Goal: Register for event/course

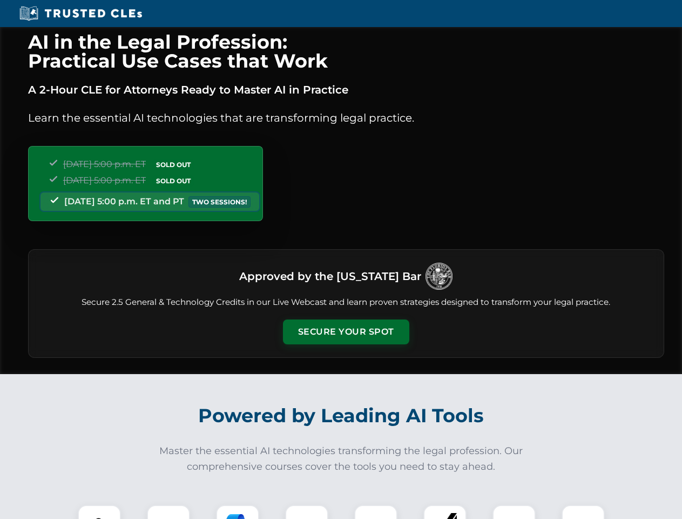
click at [346, 332] on button "Secure Your Spot" at bounding box center [346, 331] width 126 height 25
click at [99, 512] on img at bounding box center [99, 525] width 31 height 31
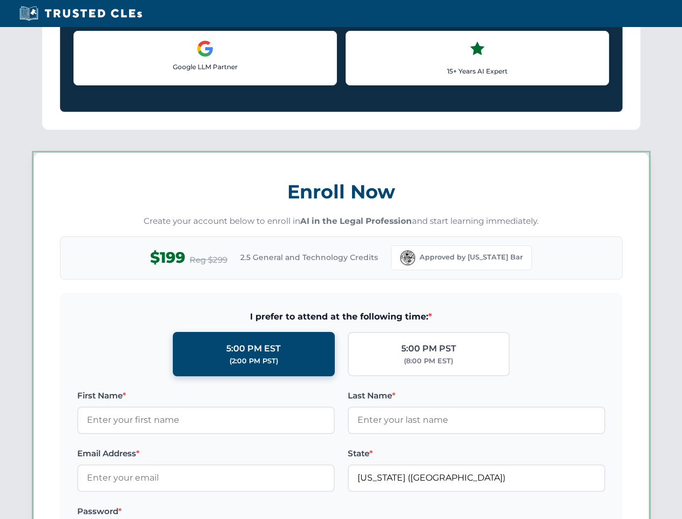
click at [238, 512] on label "Password *" at bounding box center [206, 510] width 258 height 13
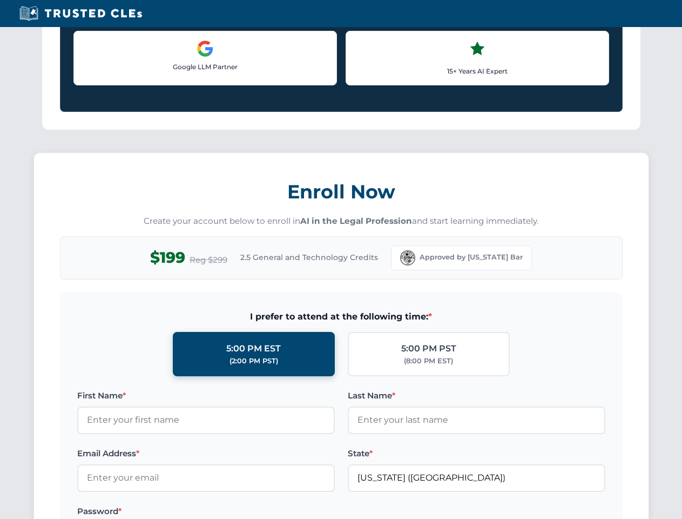
scroll to position [1060, 0]
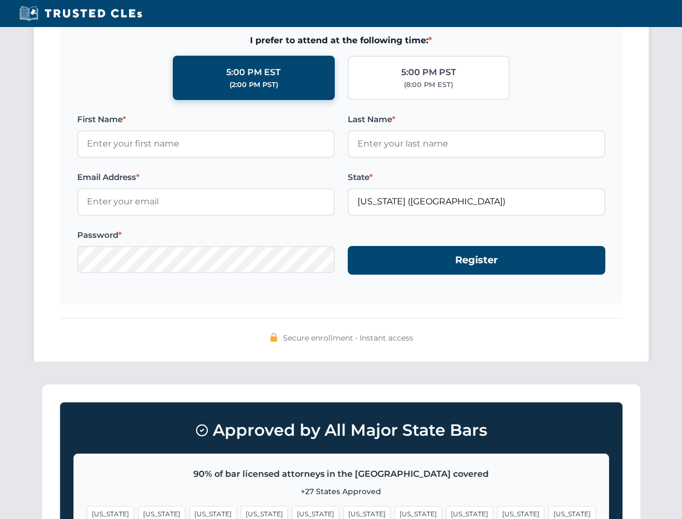
click at [497, 512] on span "[US_STATE]" at bounding box center [520, 514] width 47 height 16
